Goal: Check status: Check status

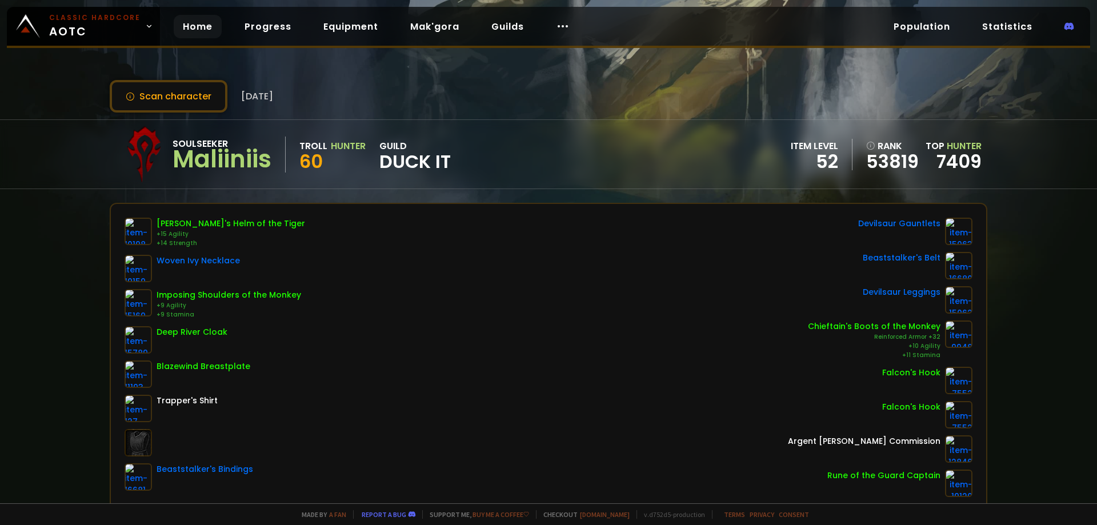
click at [206, 24] on link "Home" at bounding box center [198, 26] width 48 height 23
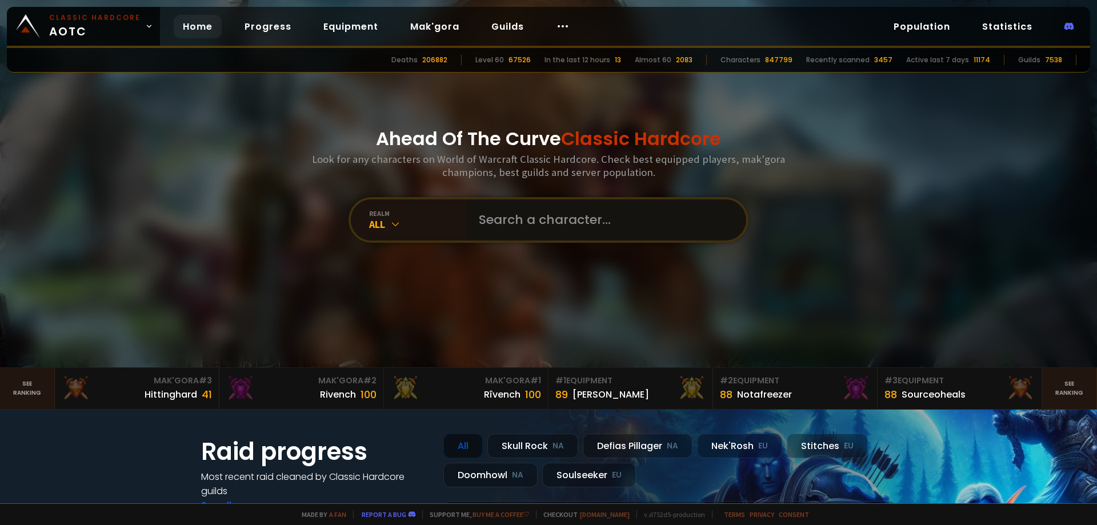
click at [533, 227] on input "text" at bounding box center [602, 219] width 260 height 41
type input "maliniss"
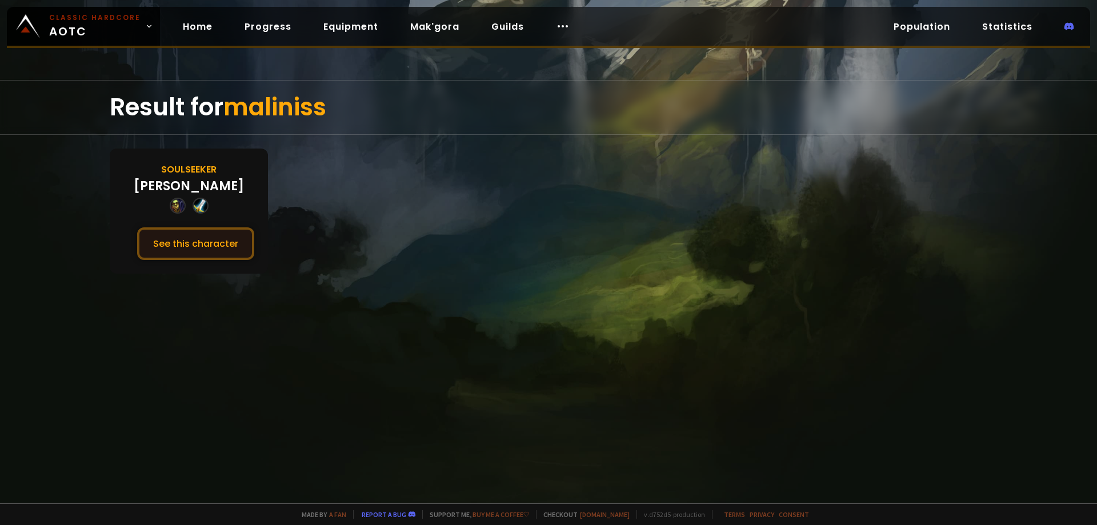
click at [215, 239] on button "See this character" at bounding box center [195, 243] width 117 height 33
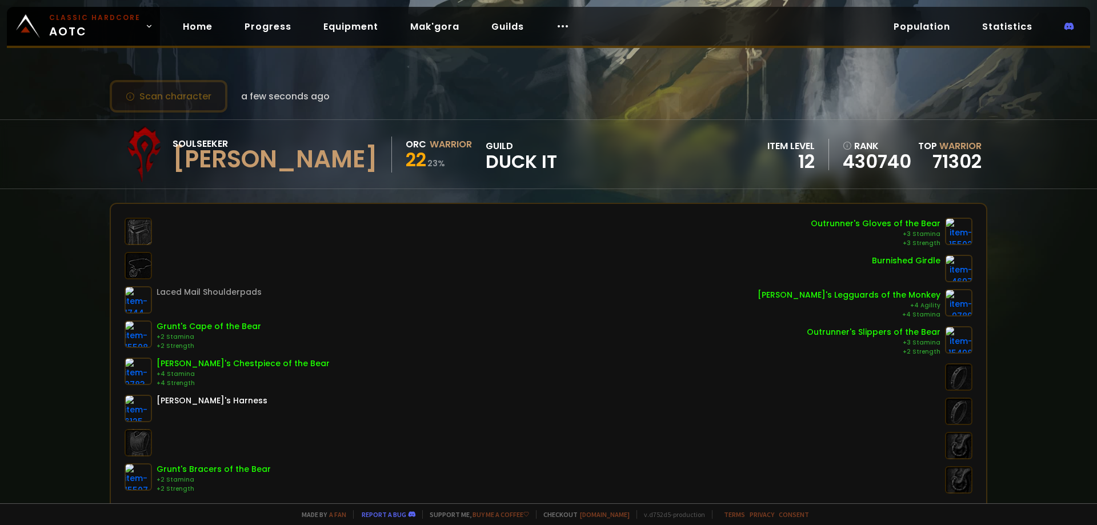
click at [182, 97] on button "Scan character" at bounding box center [169, 96] width 118 height 33
